Goal: Task Accomplishment & Management: Manage account settings

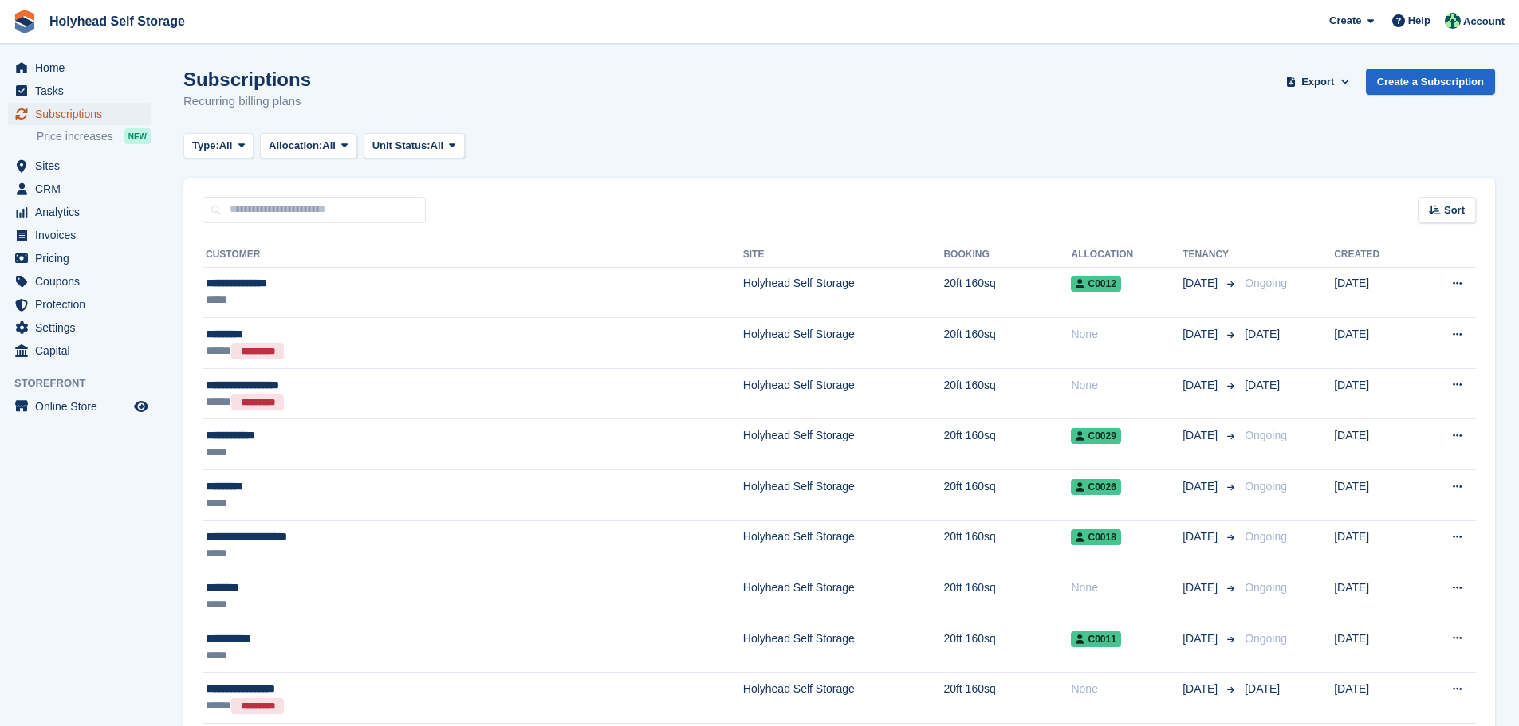
click at [95, 112] on span "Subscriptions" at bounding box center [83, 114] width 96 height 22
click at [50, 92] on span "Tasks" at bounding box center [83, 91] width 96 height 22
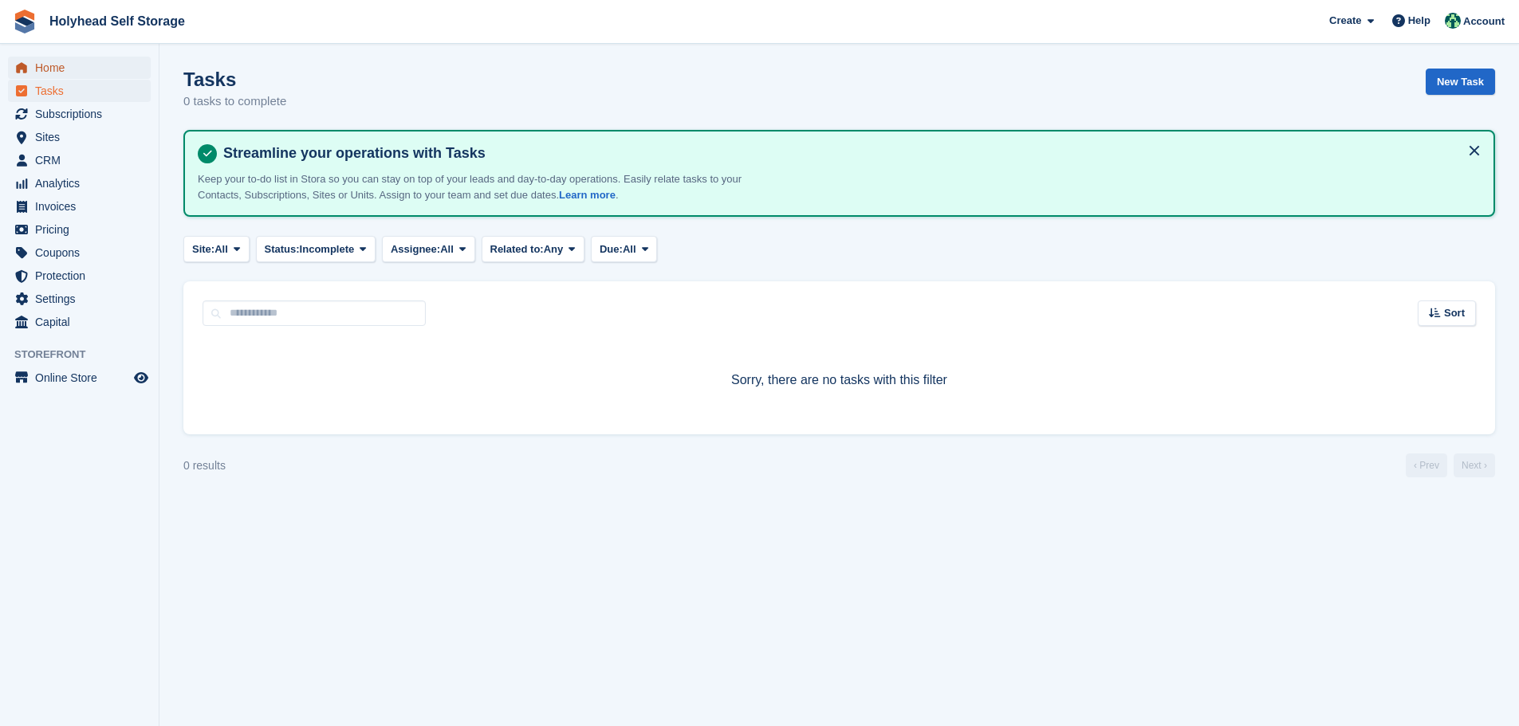
click at [65, 69] on span "Home" at bounding box center [83, 68] width 96 height 22
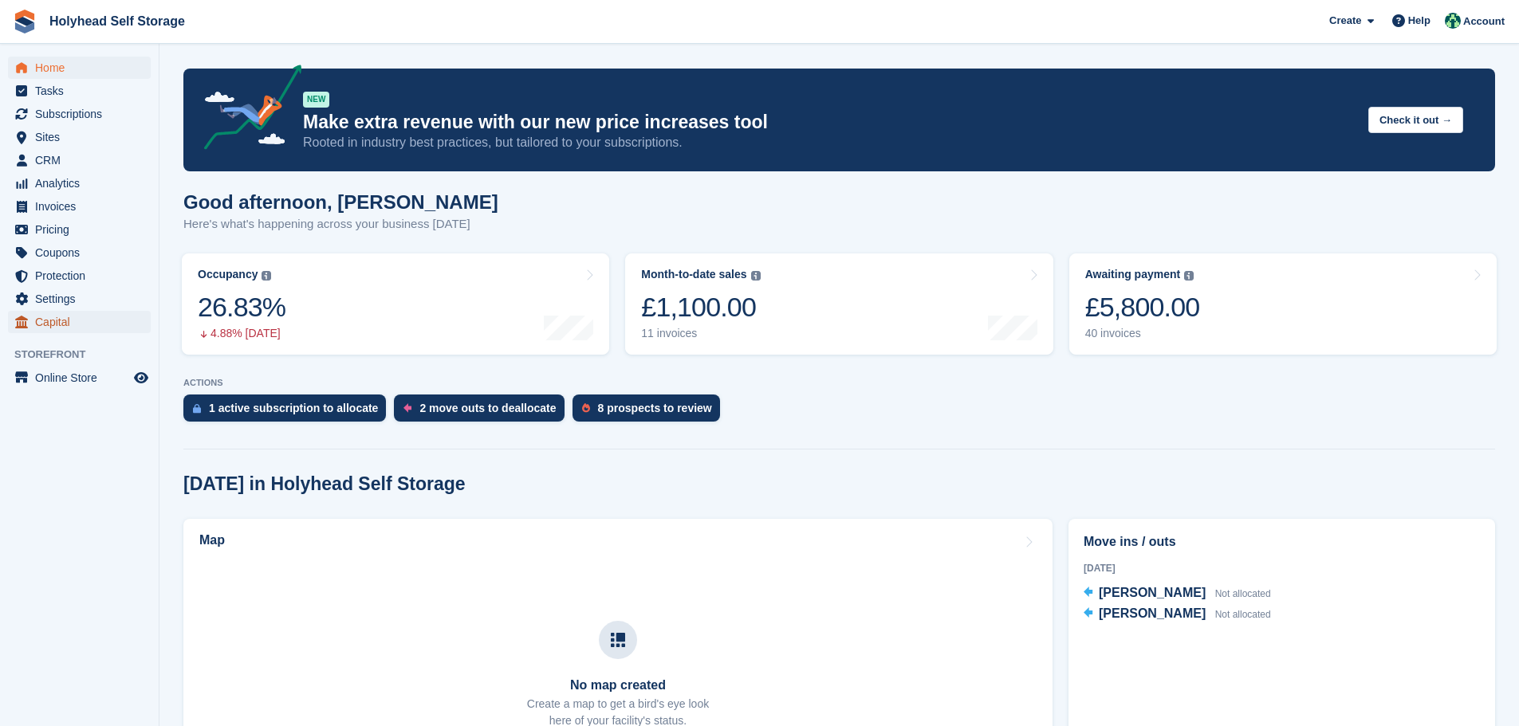
click at [53, 320] on span "Capital" at bounding box center [83, 322] width 96 height 22
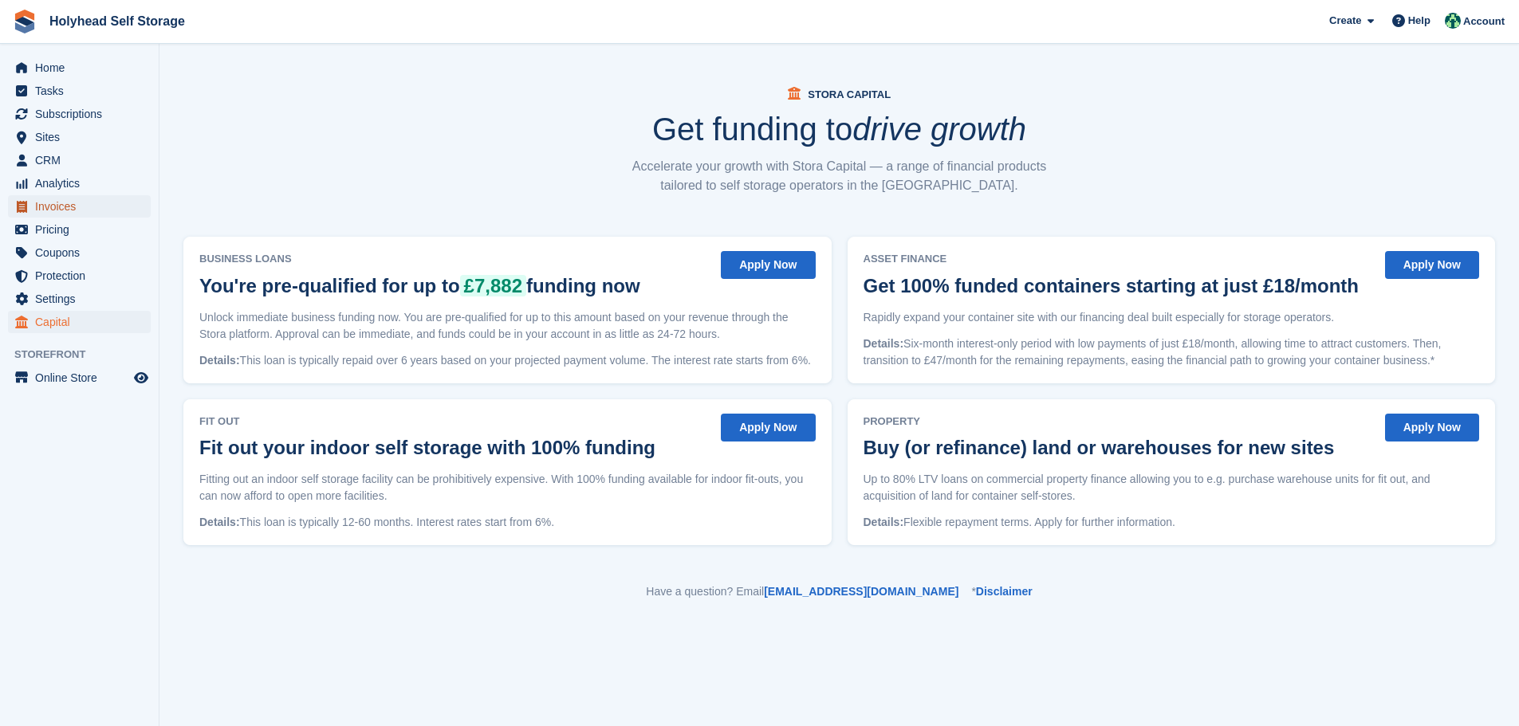
click at [59, 202] on span "Invoices" at bounding box center [83, 206] width 96 height 22
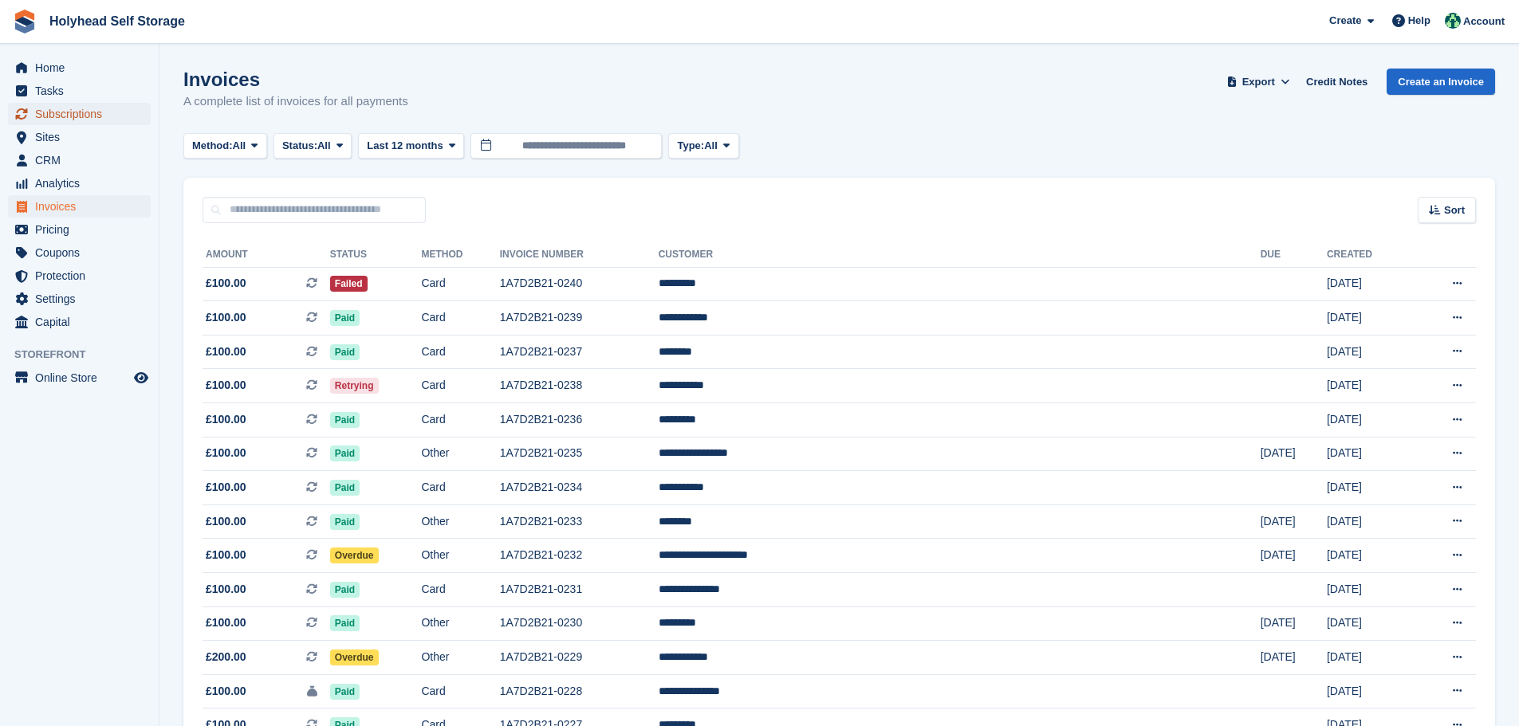
click at [56, 109] on span "Subscriptions" at bounding box center [83, 114] width 96 height 22
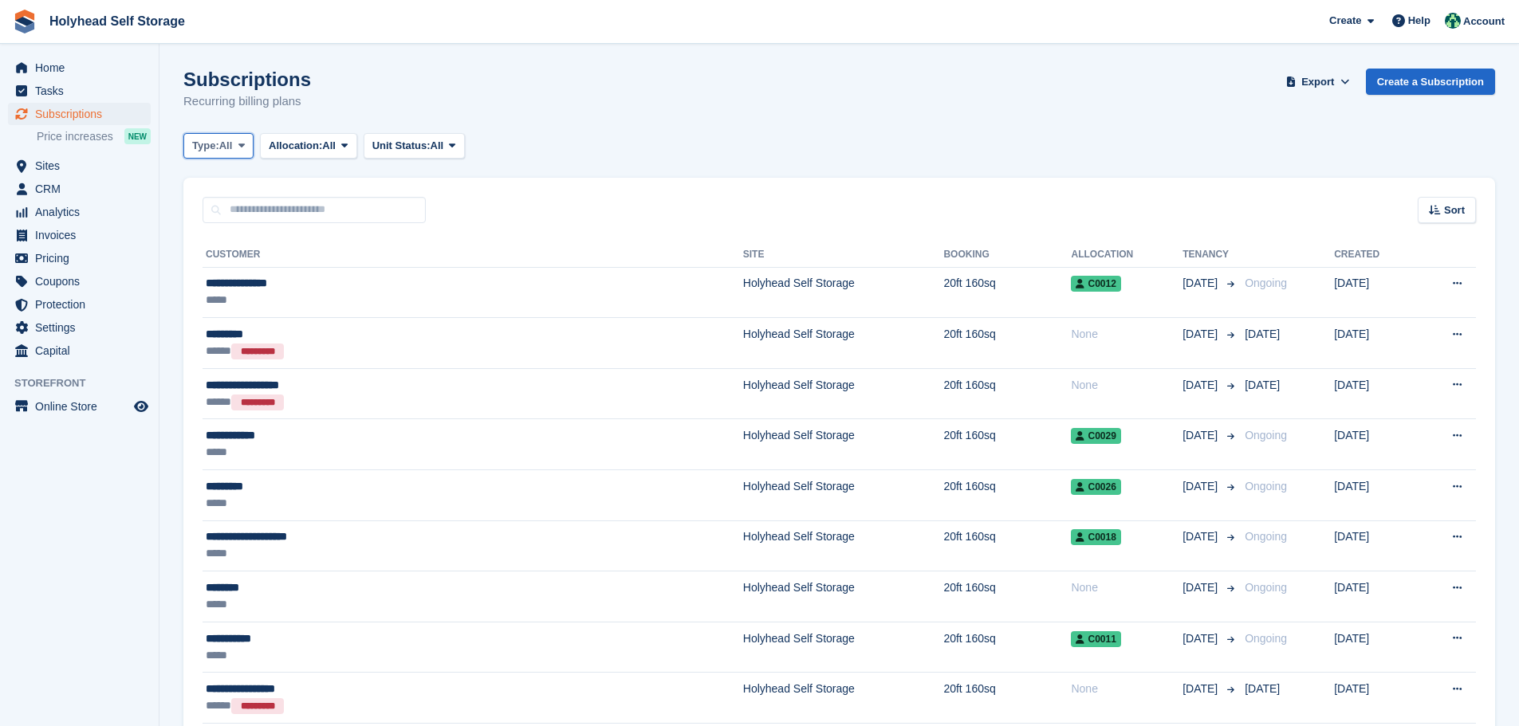
click at [245, 147] on icon at bounding box center [241, 145] width 6 height 10
click at [54, 87] on span "Tasks" at bounding box center [83, 91] width 96 height 22
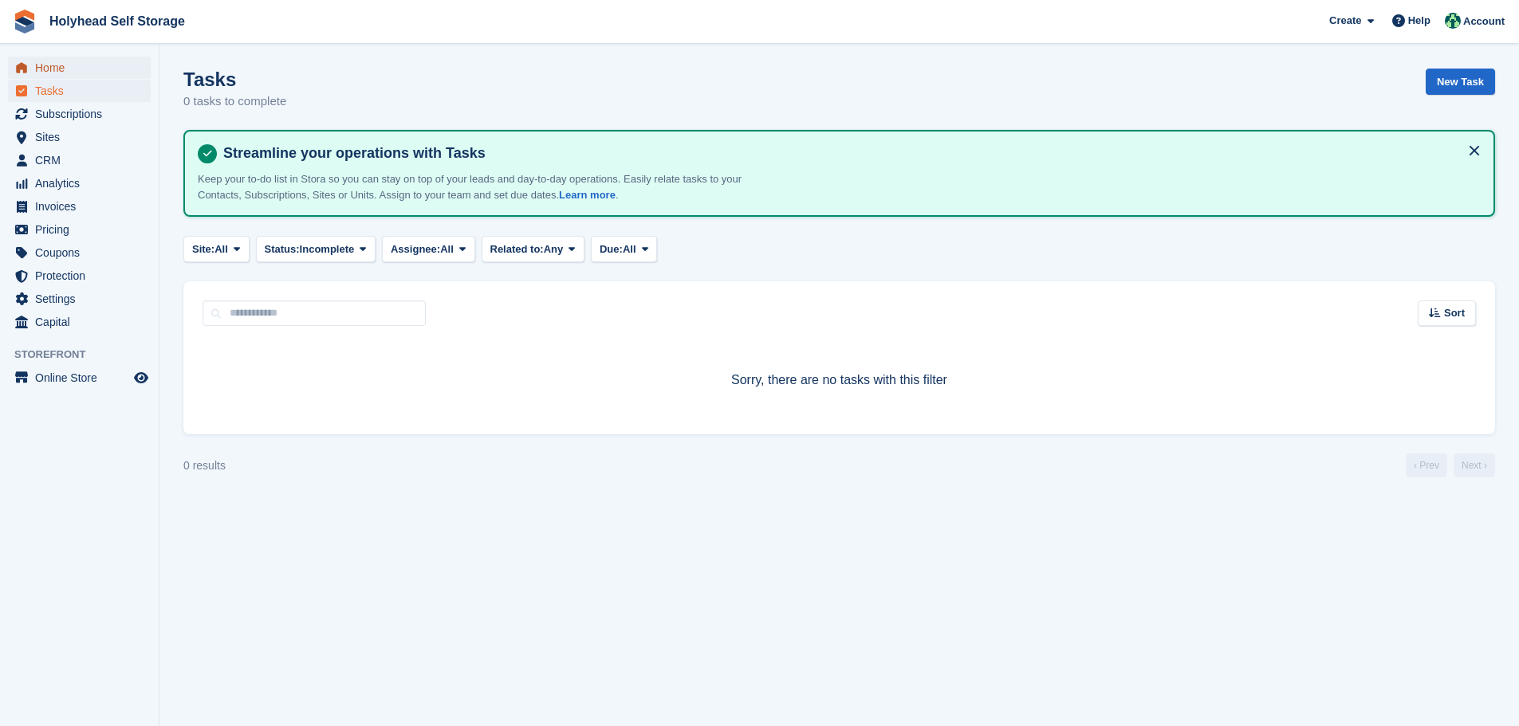
click at [62, 72] on span "Home" at bounding box center [83, 68] width 96 height 22
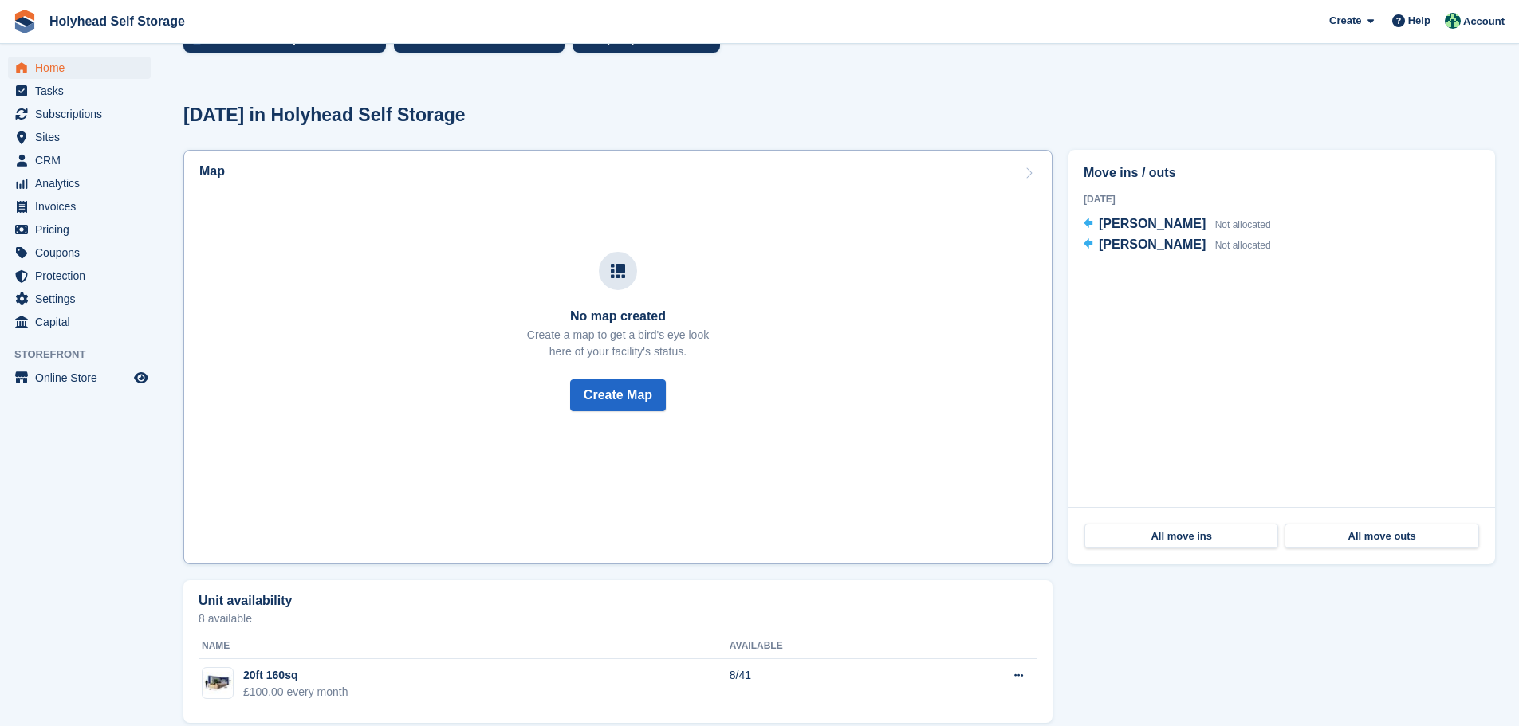
scroll to position [389, 0]
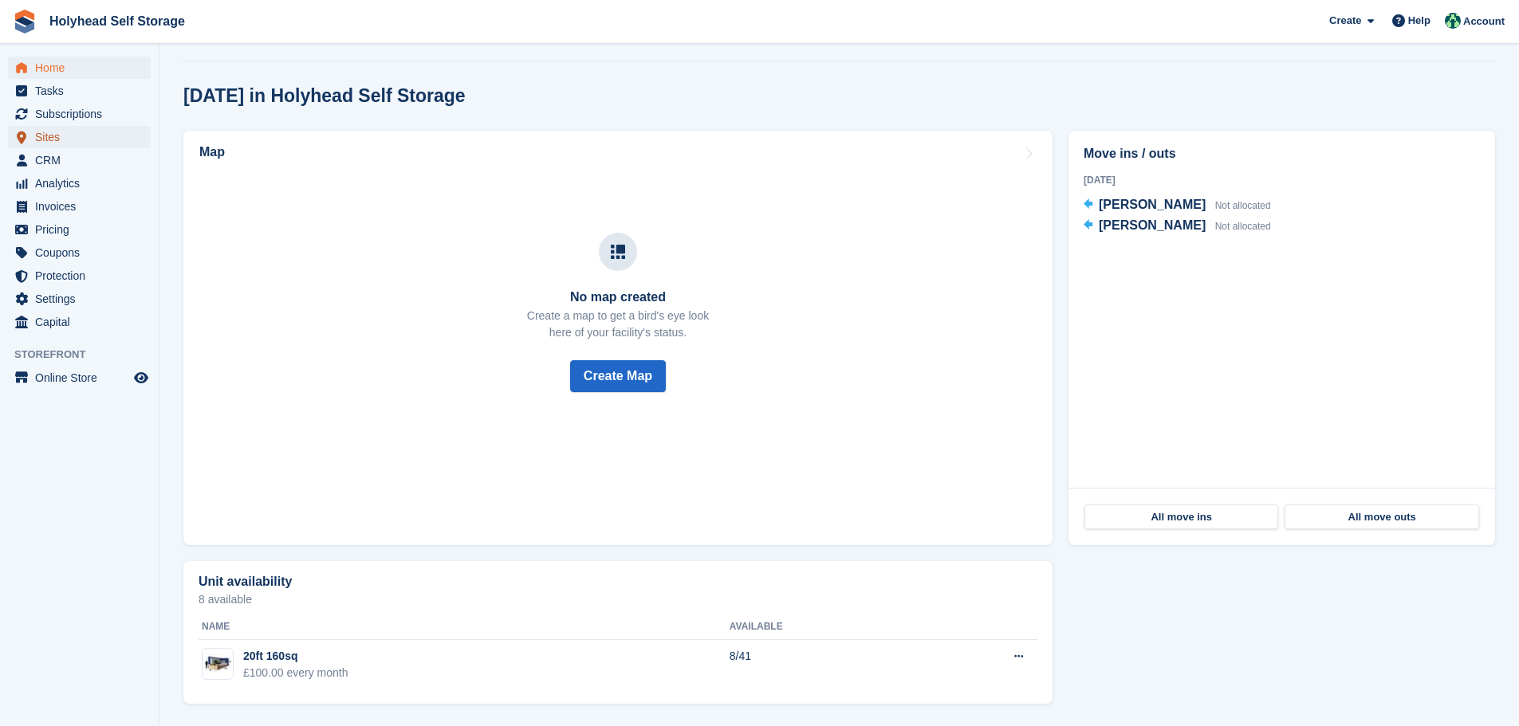
click at [54, 132] on span "Sites" at bounding box center [83, 137] width 96 height 22
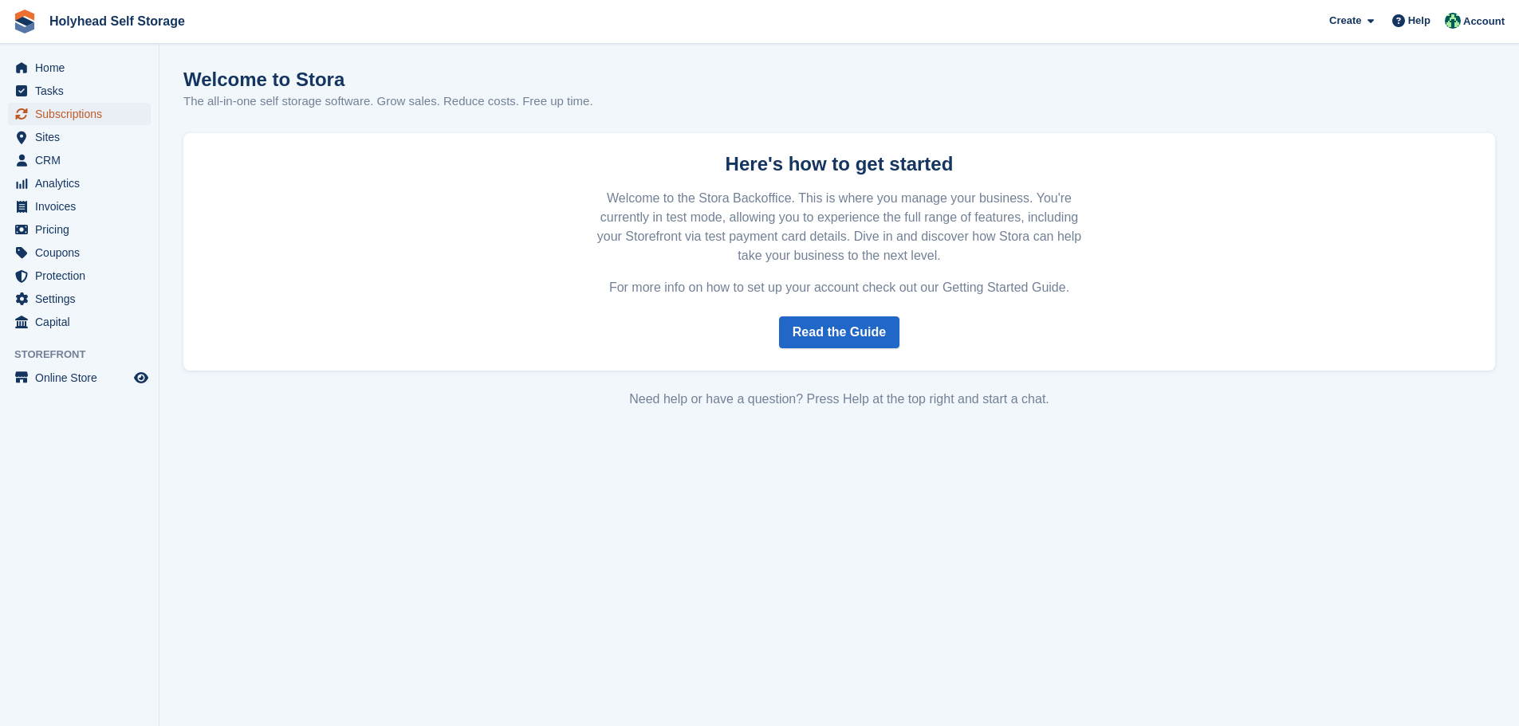
click at [45, 108] on span "Subscriptions" at bounding box center [83, 114] width 96 height 22
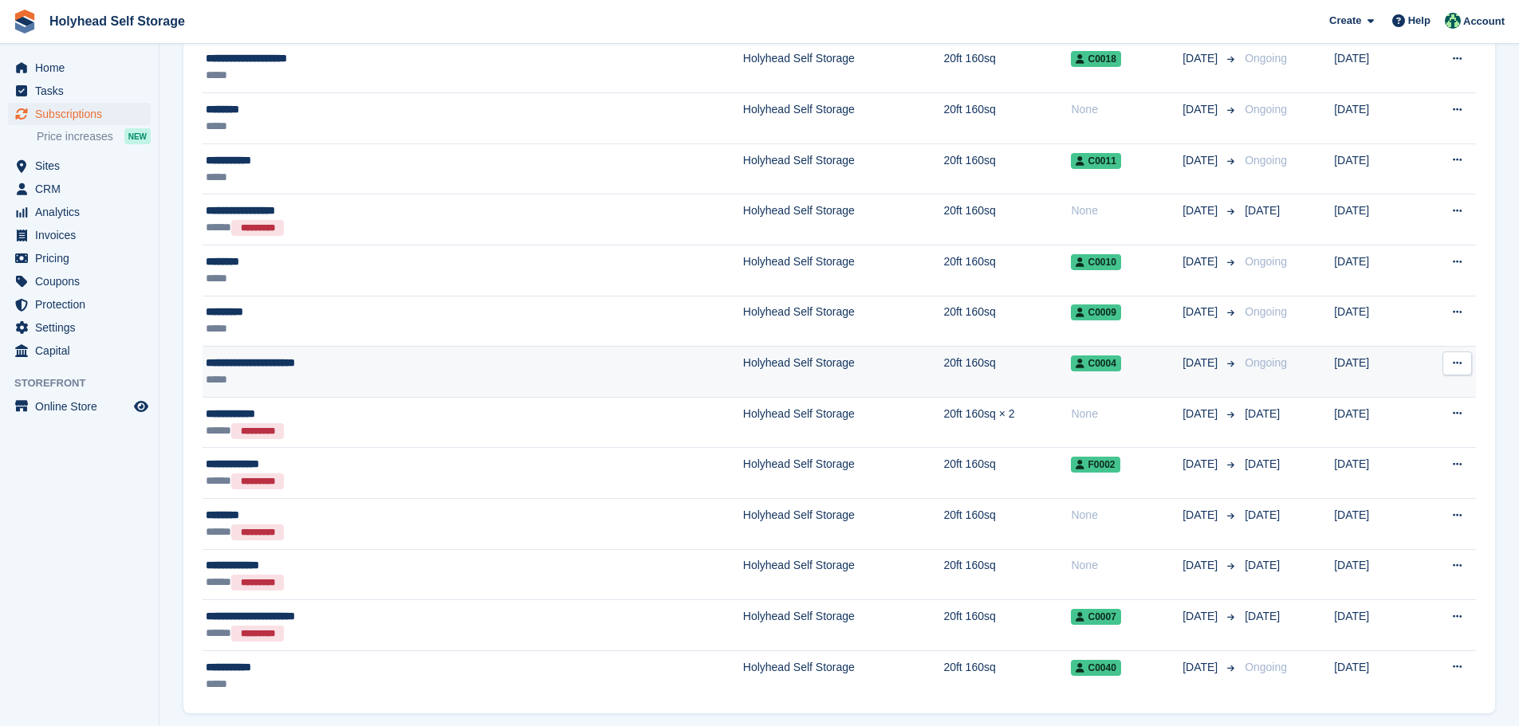
scroll to position [533, 0]
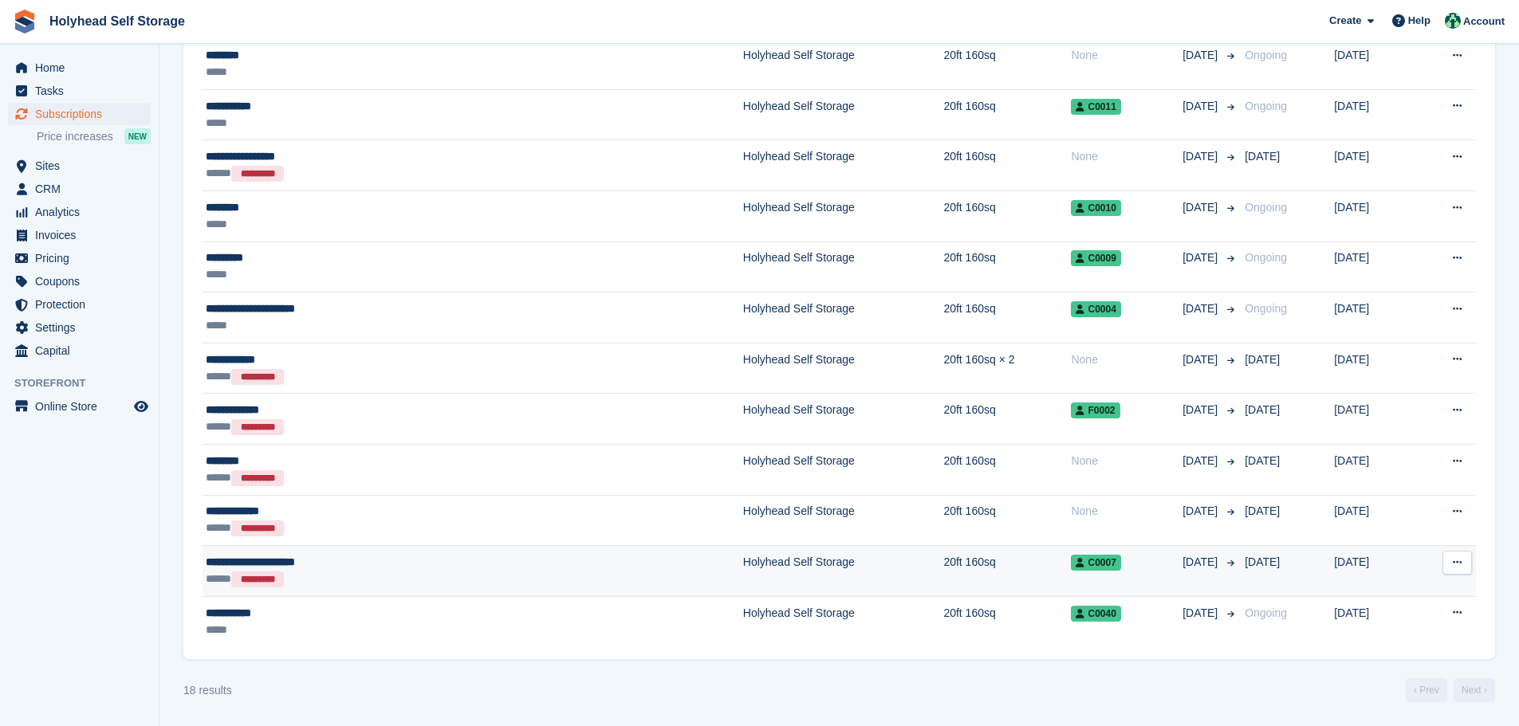
click at [233, 567] on div "**********" at bounding box center [354, 562] width 297 height 17
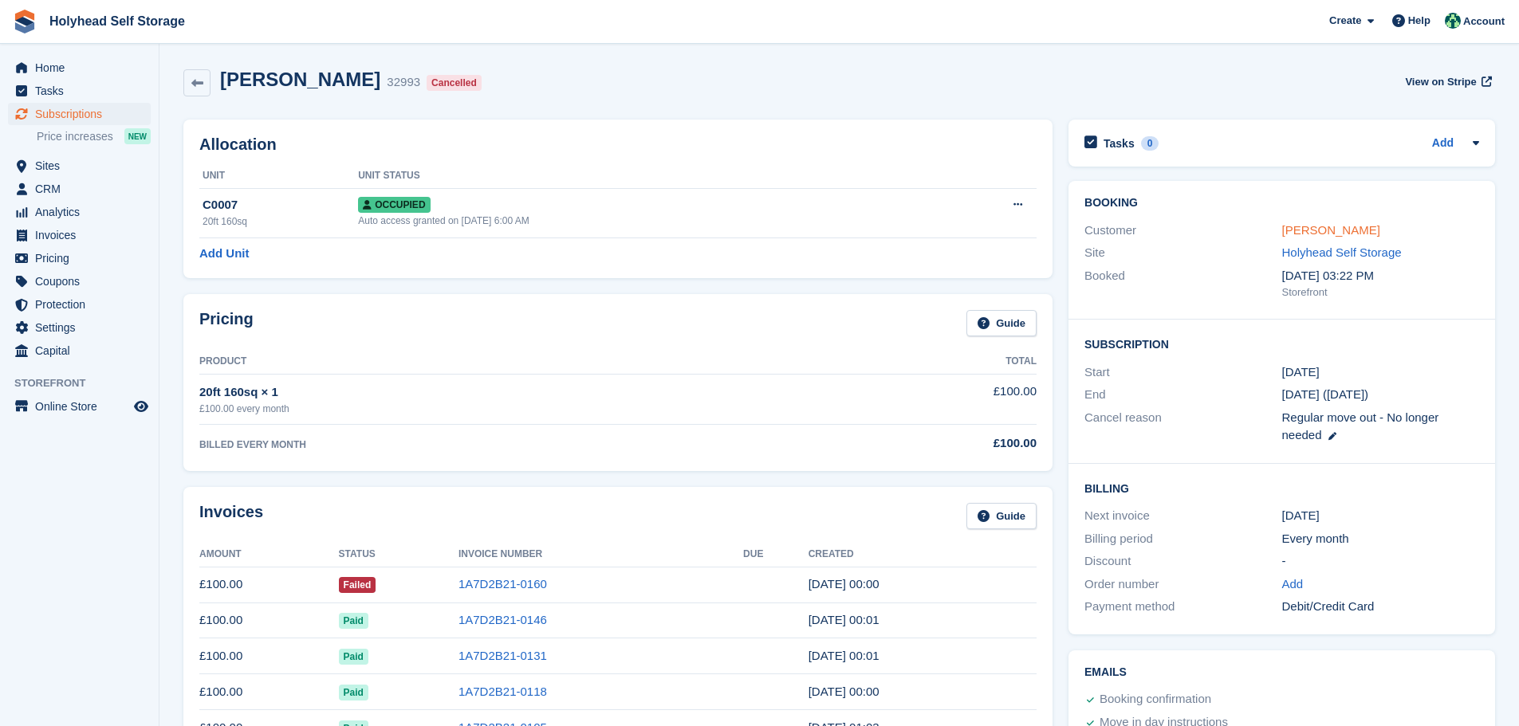
click at [1318, 226] on link "Mr Christopher Tripney" at bounding box center [1331, 230] width 98 height 14
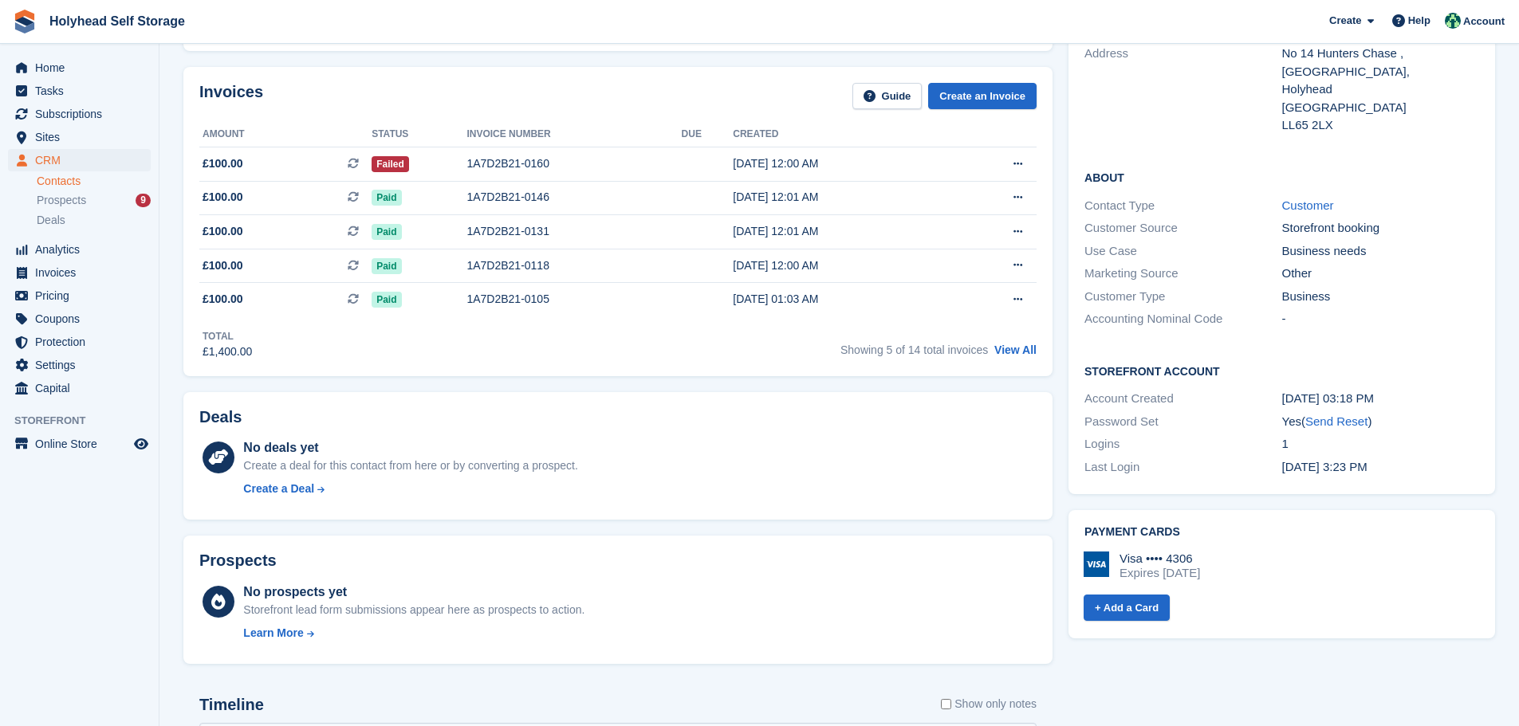
scroll to position [239, 0]
click at [1103, 551] on img at bounding box center [1097, 564] width 26 height 26
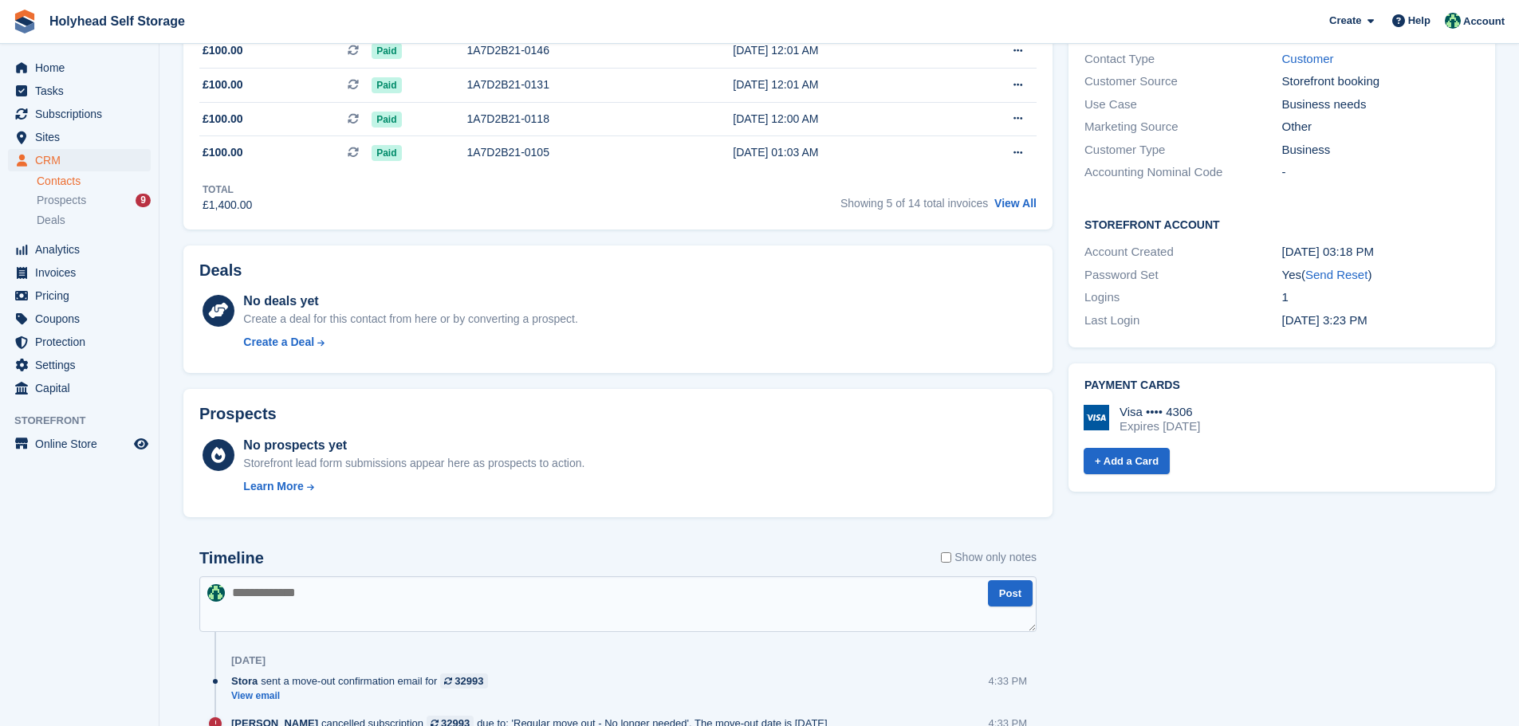
scroll to position [399, 0]
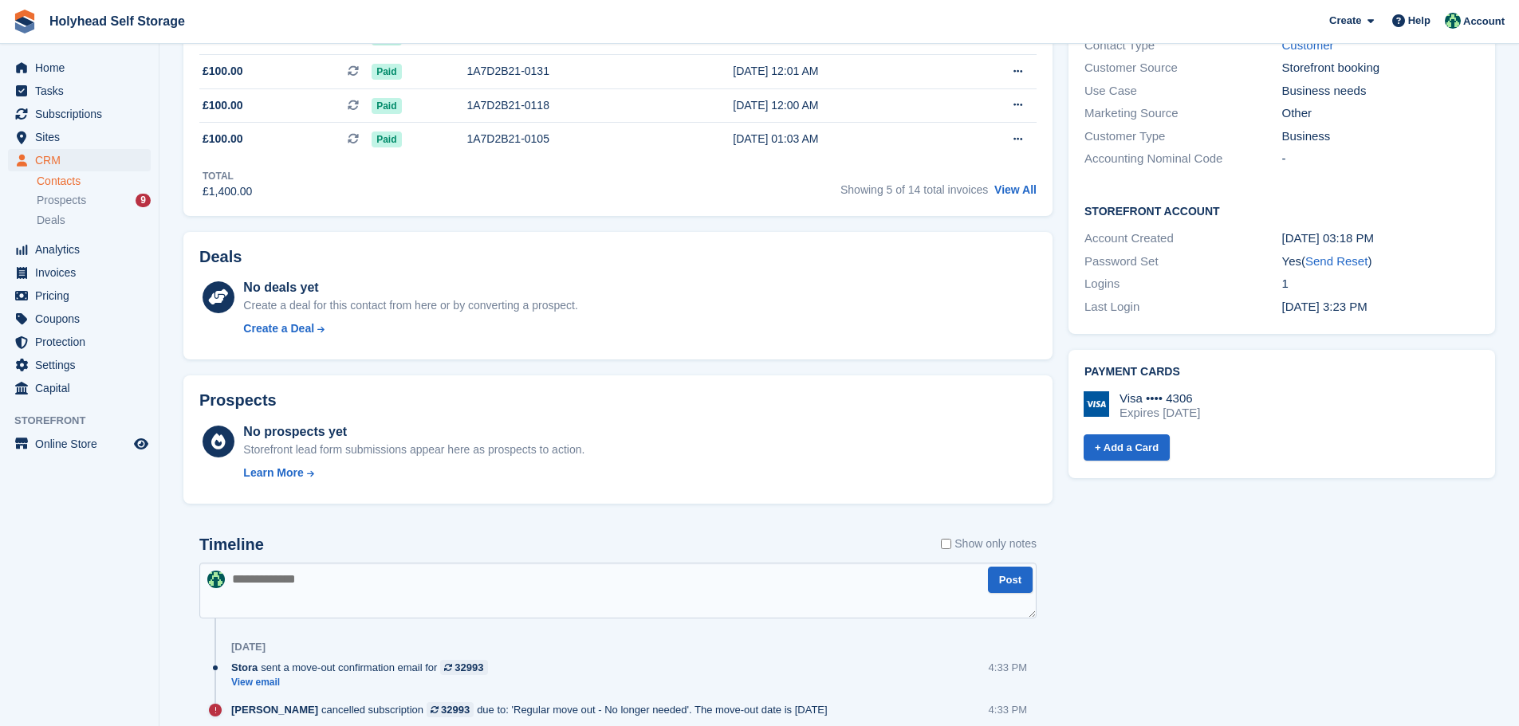
click at [1143, 391] on div "Visa •••• 4306" at bounding box center [1159, 398] width 81 height 14
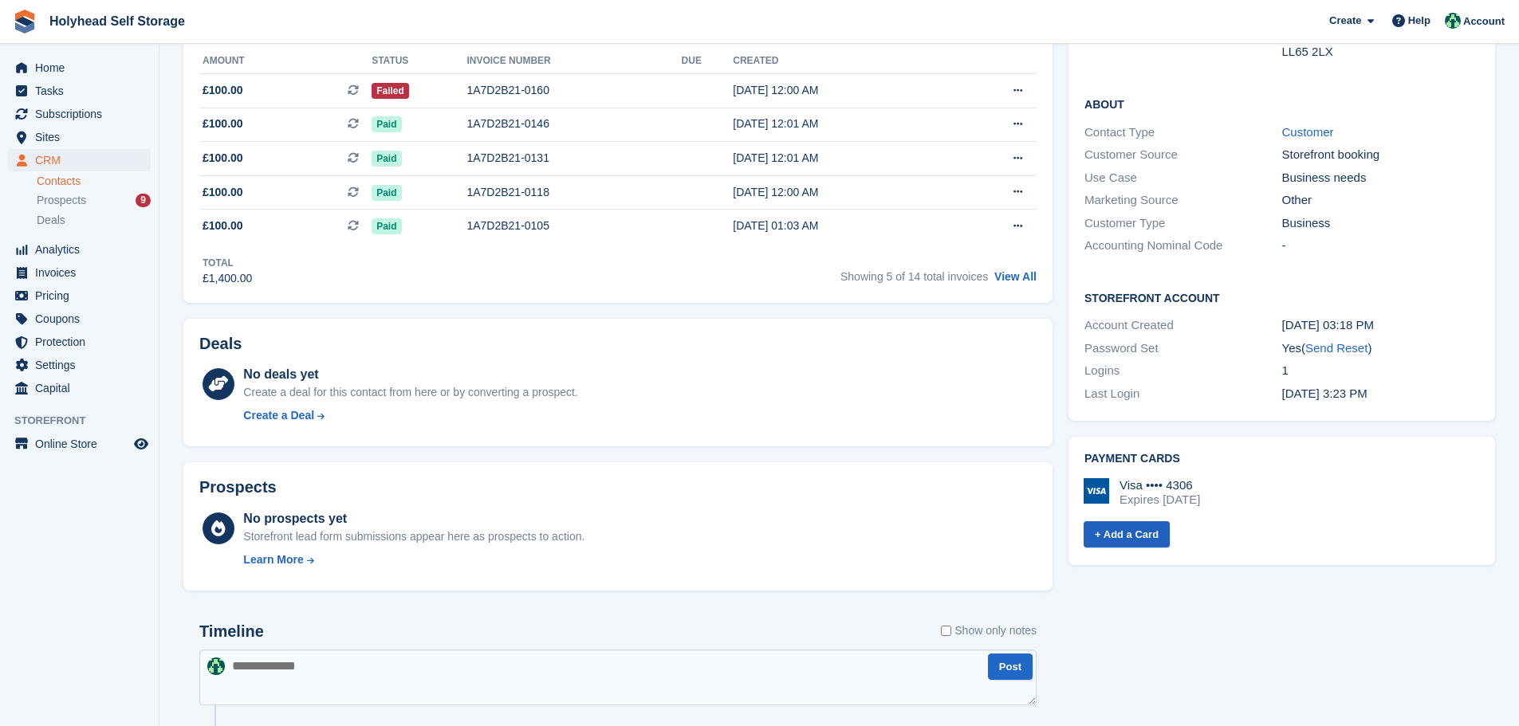
scroll to position [460, 0]
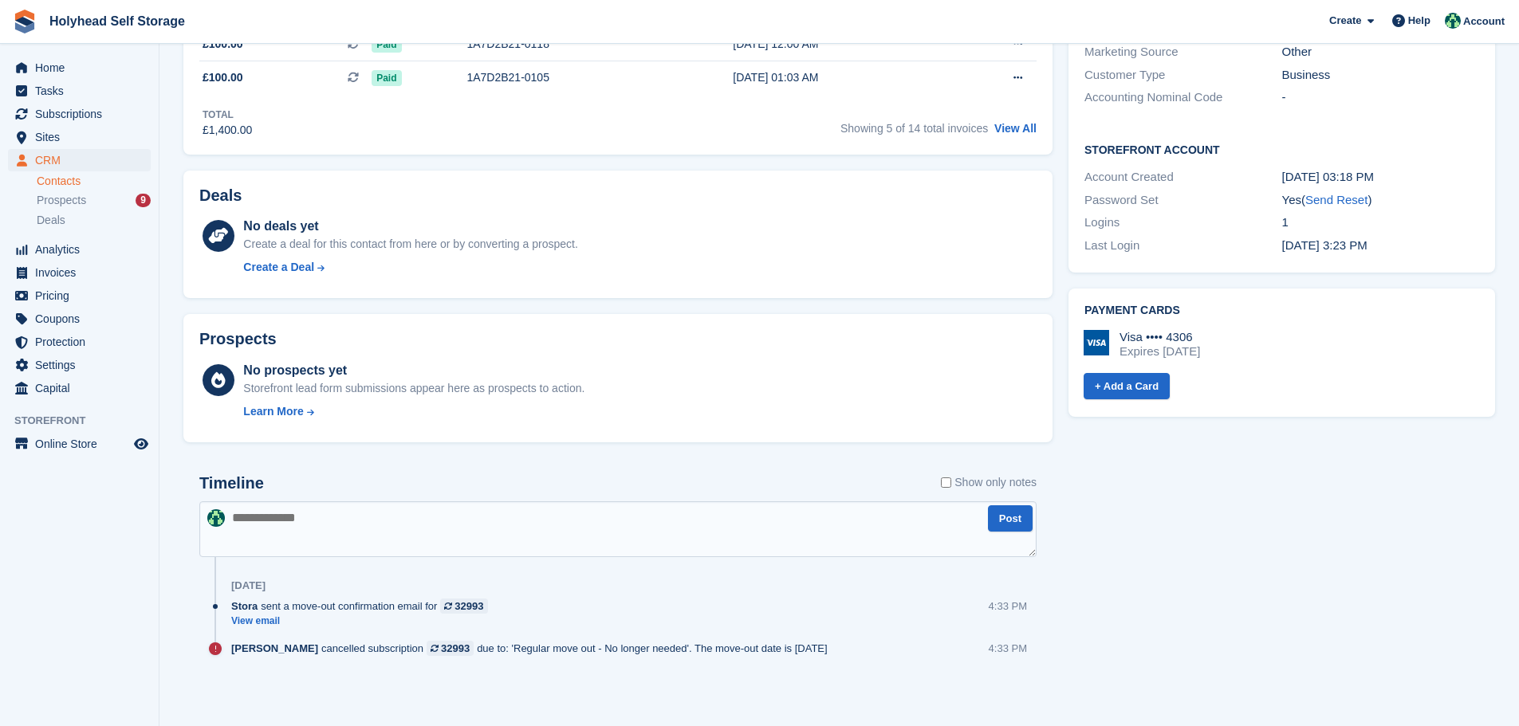
click at [1091, 330] on img at bounding box center [1097, 343] width 26 height 26
click at [1125, 330] on div "Visa •••• 4306" at bounding box center [1159, 337] width 81 height 14
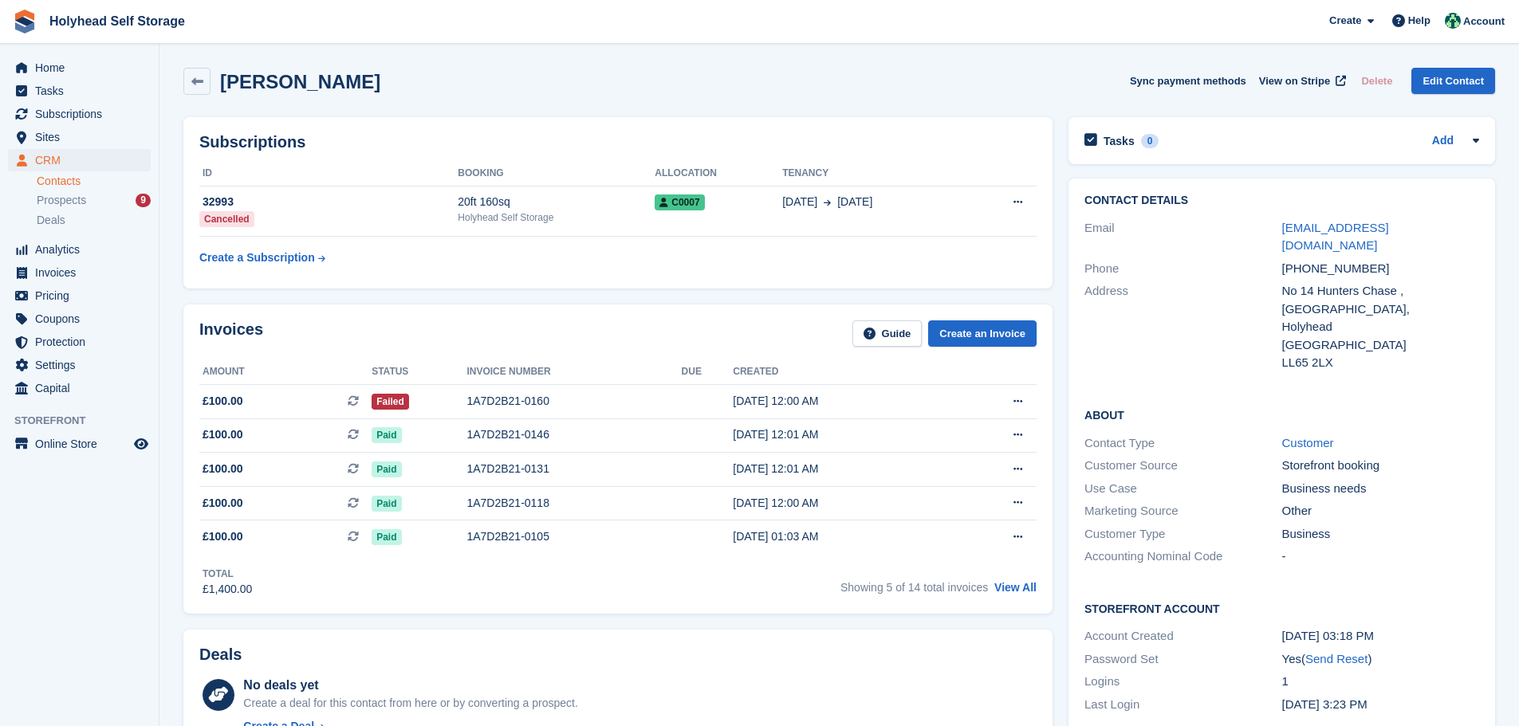
scroll to position [0, 0]
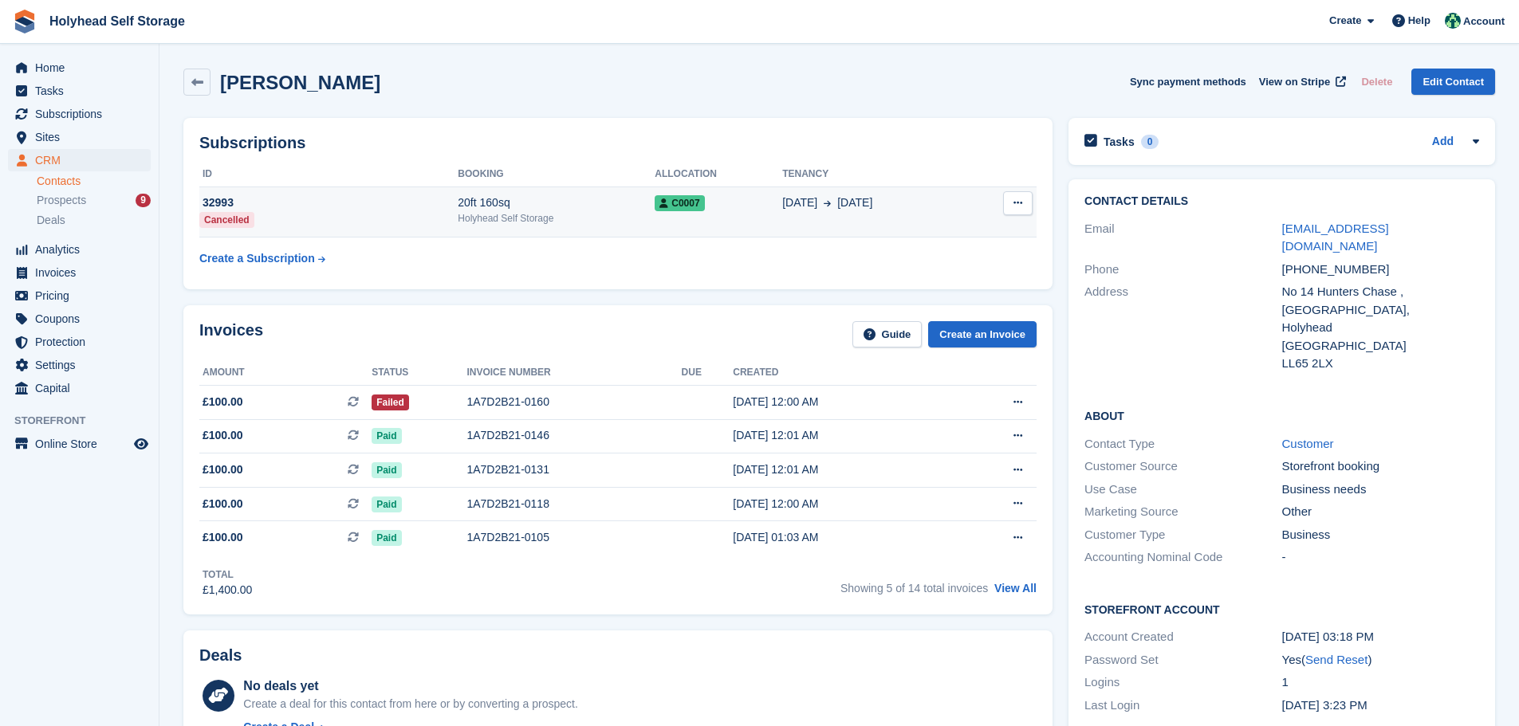
click at [1018, 208] on icon at bounding box center [1017, 203] width 9 height 10
click at [1017, 201] on icon at bounding box center [1017, 203] width 9 height 10
click at [1480, 141] on icon at bounding box center [1475, 141] width 13 height 13
